Goal: Transaction & Acquisition: Purchase product/service

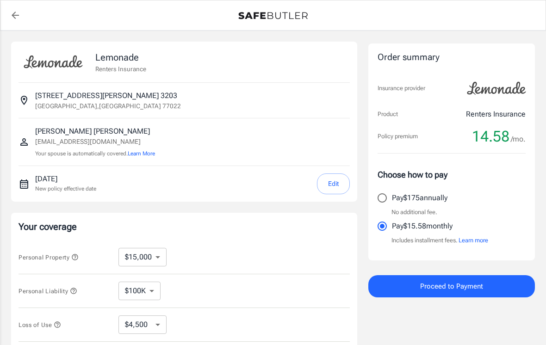
select select "15000"
select select "500"
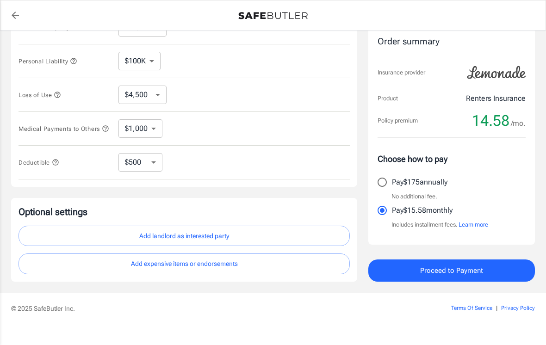
scroll to position [230, 0]
click at [470, 274] on span "Proceed to Payment" at bounding box center [451, 270] width 63 height 12
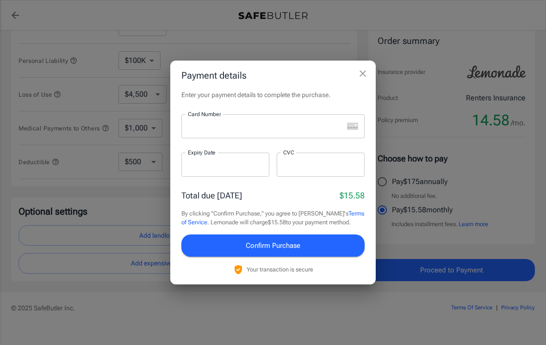
click at [261, 137] on div at bounding box center [262, 126] width 162 height 24
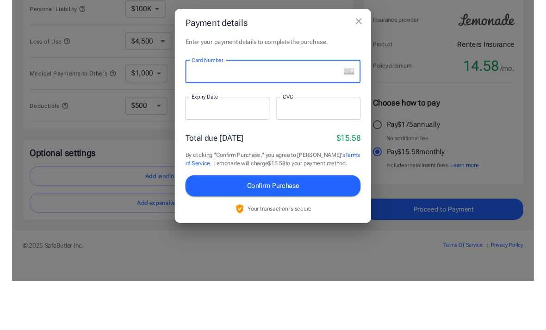
scroll to position [245, 0]
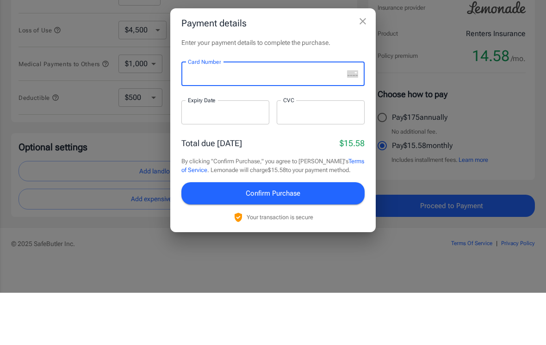
click at [348, 114] on div "Card Number" at bounding box center [272, 126] width 183 height 24
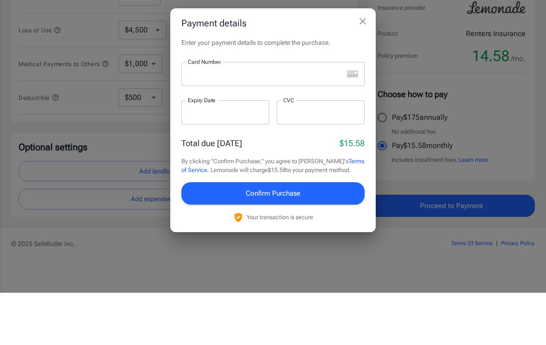
click at [323, 117] on div at bounding box center [323, 126] width 45 height 18
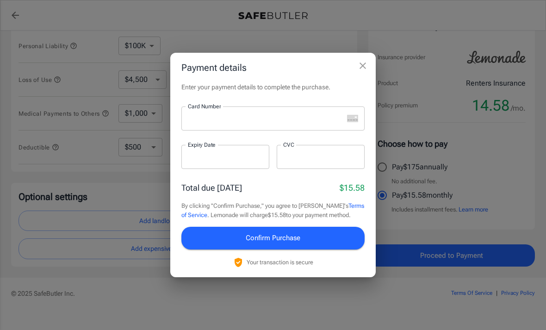
click at [293, 123] on iframe at bounding box center [266, 118] width 156 height 9
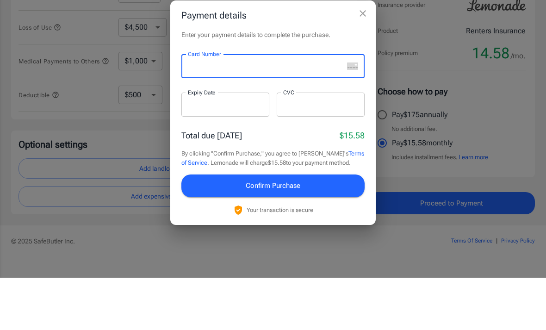
scroll to position [261, 0]
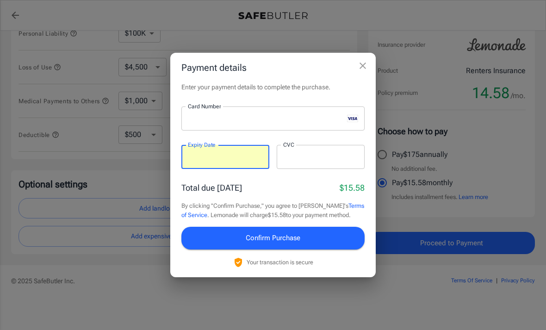
click at [321, 166] on div at bounding box center [321, 157] width 88 height 24
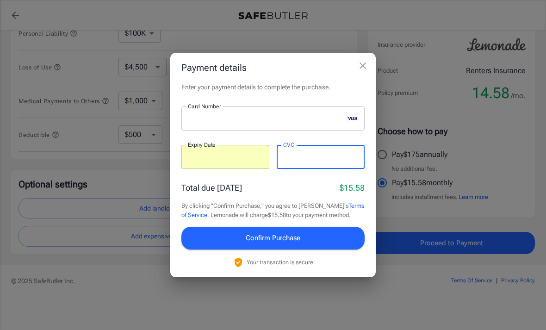
click at [280, 241] on span "Confirm Purchase" at bounding box center [273, 238] width 55 height 12
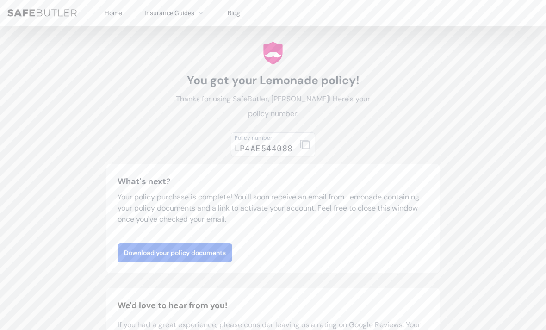
scroll to position [15, 0]
click at [216, 251] on link "Download your policy documents" at bounding box center [175, 252] width 115 height 19
